Goal: Find specific page/section: Find specific page/section

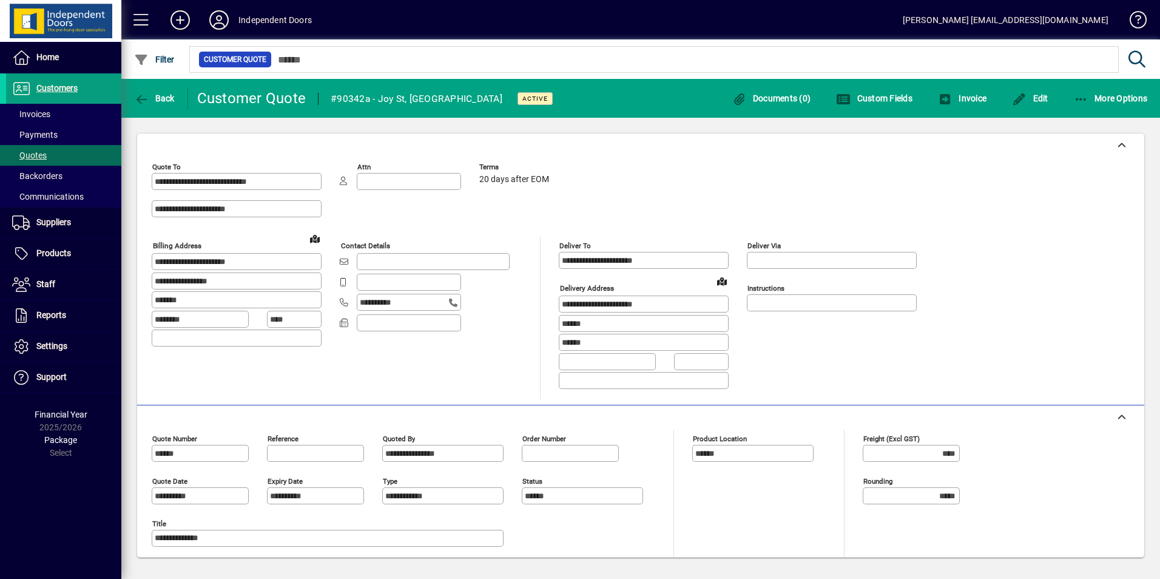
scroll to position [728, 0]
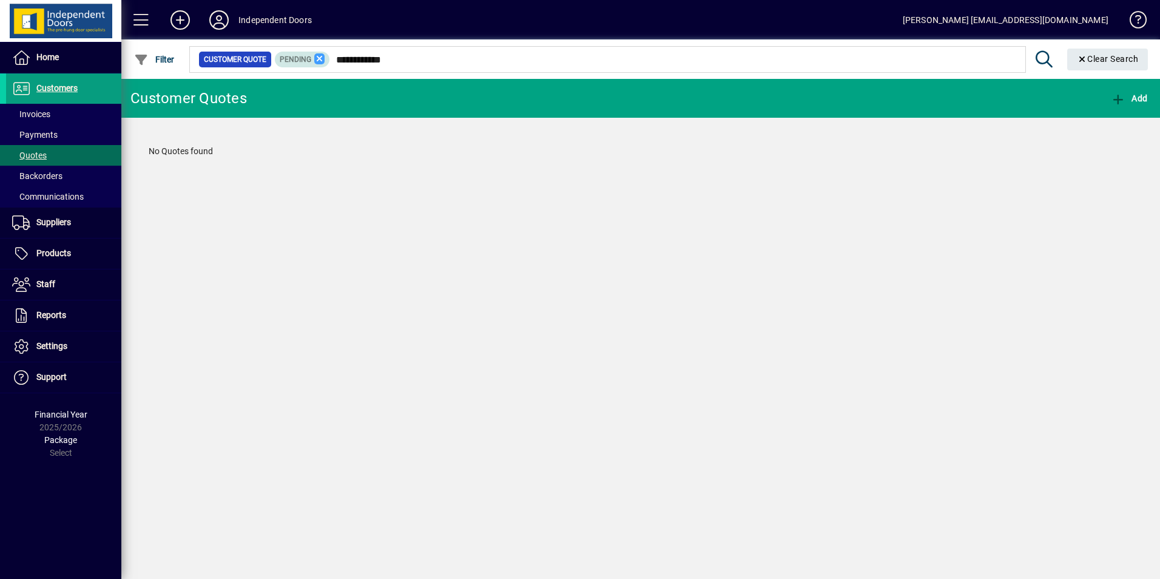
type input "**********"
click at [315, 59] on icon at bounding box center [319, 58] width 11 height 11
